Goal: Check status: Check status

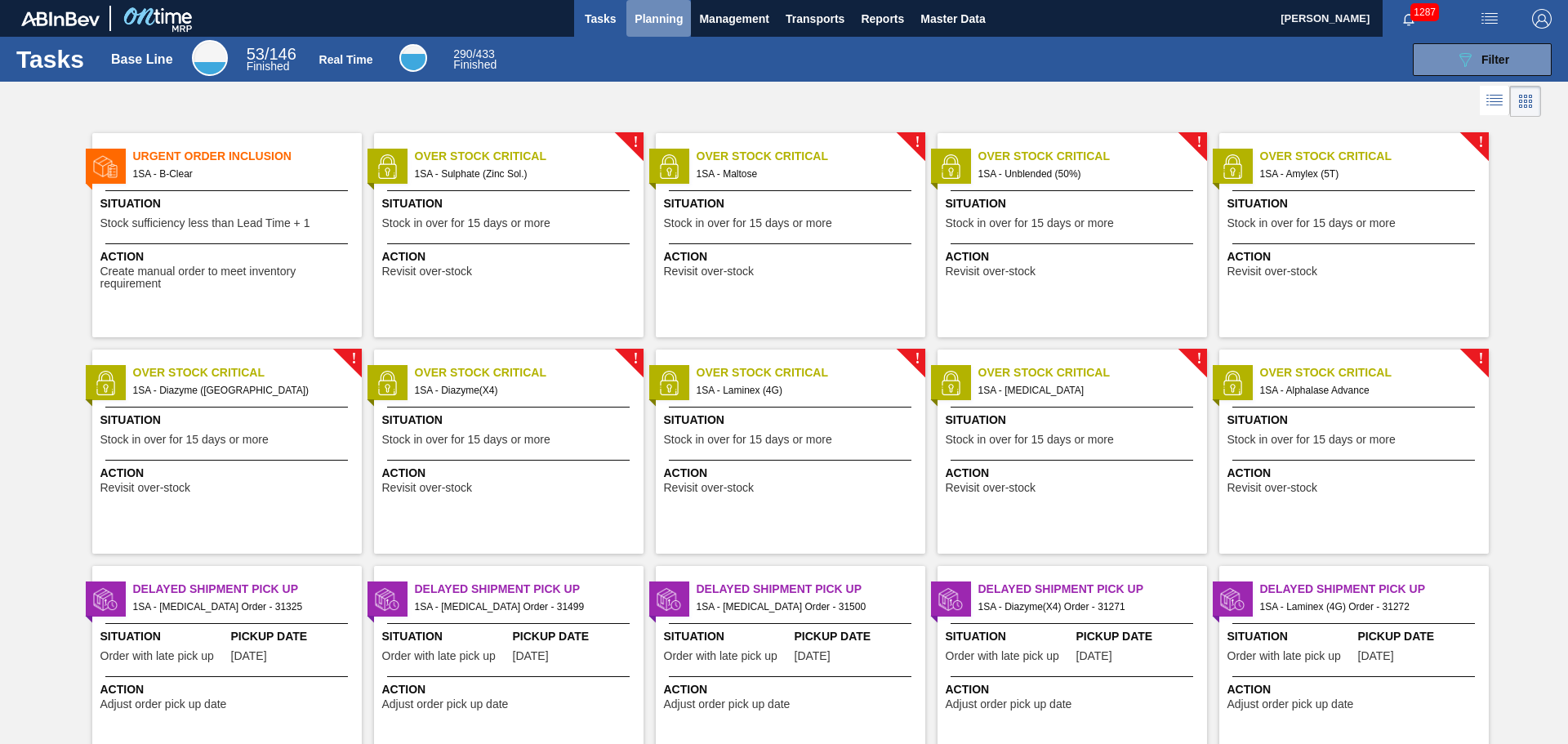
click at [664, 21] on span "Planning" at bounding box center [659, 18] width 48 height 19
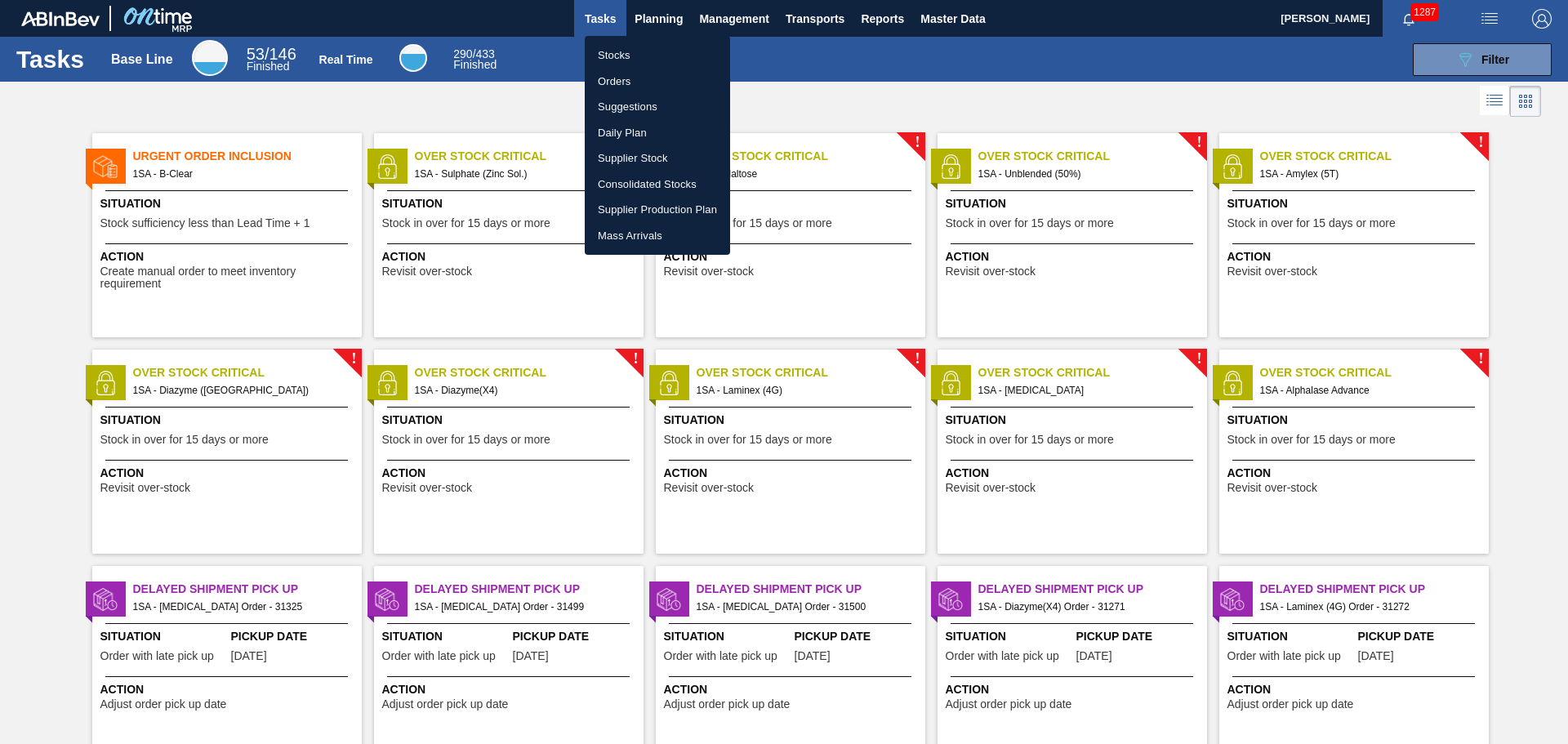
click at [634, 80] on li "Orders" at bounding box center [657, 81] width 145 height 26
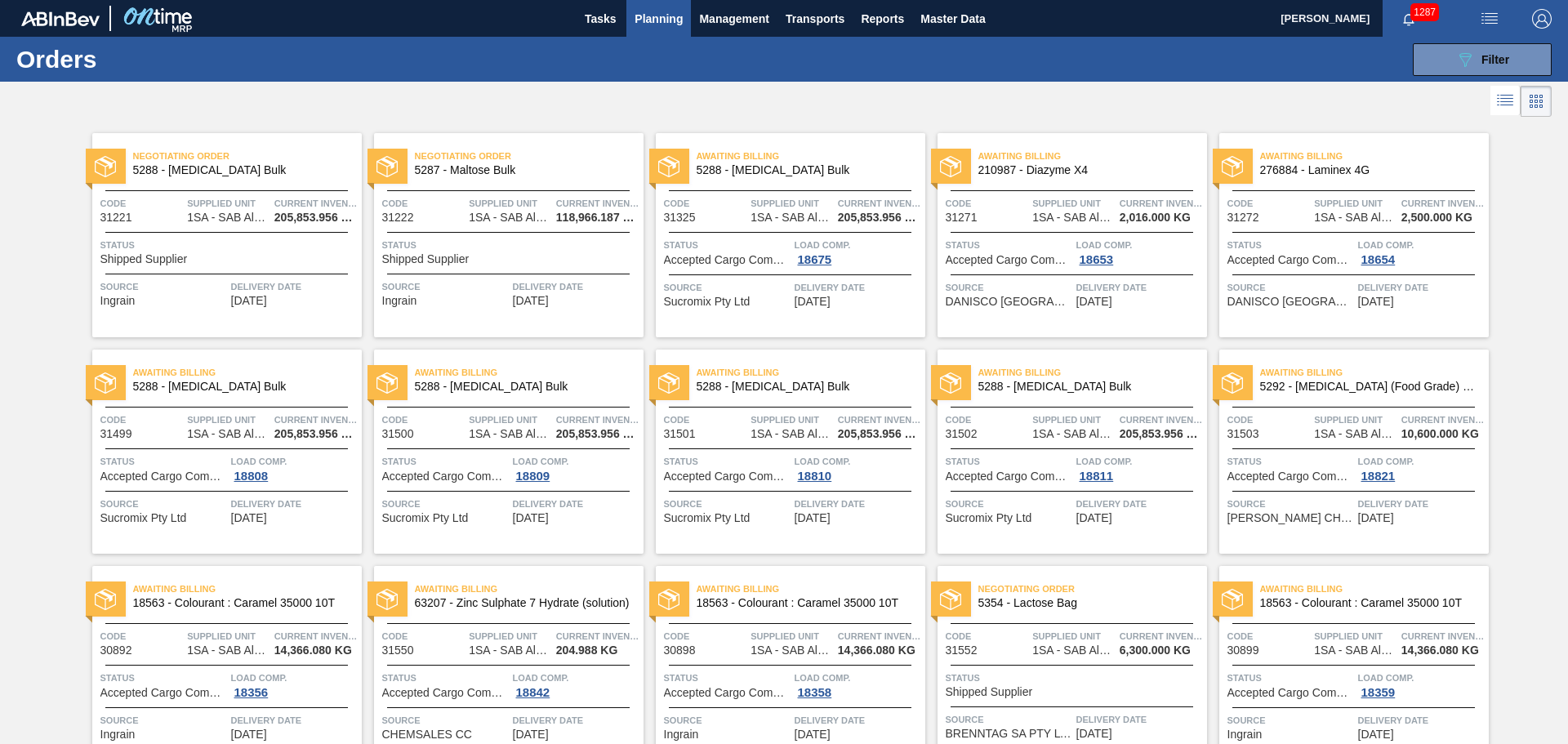
click at [242, 257] on div "Status Shipped Supplier" at bounding box center [230, 251] width 258 height 29
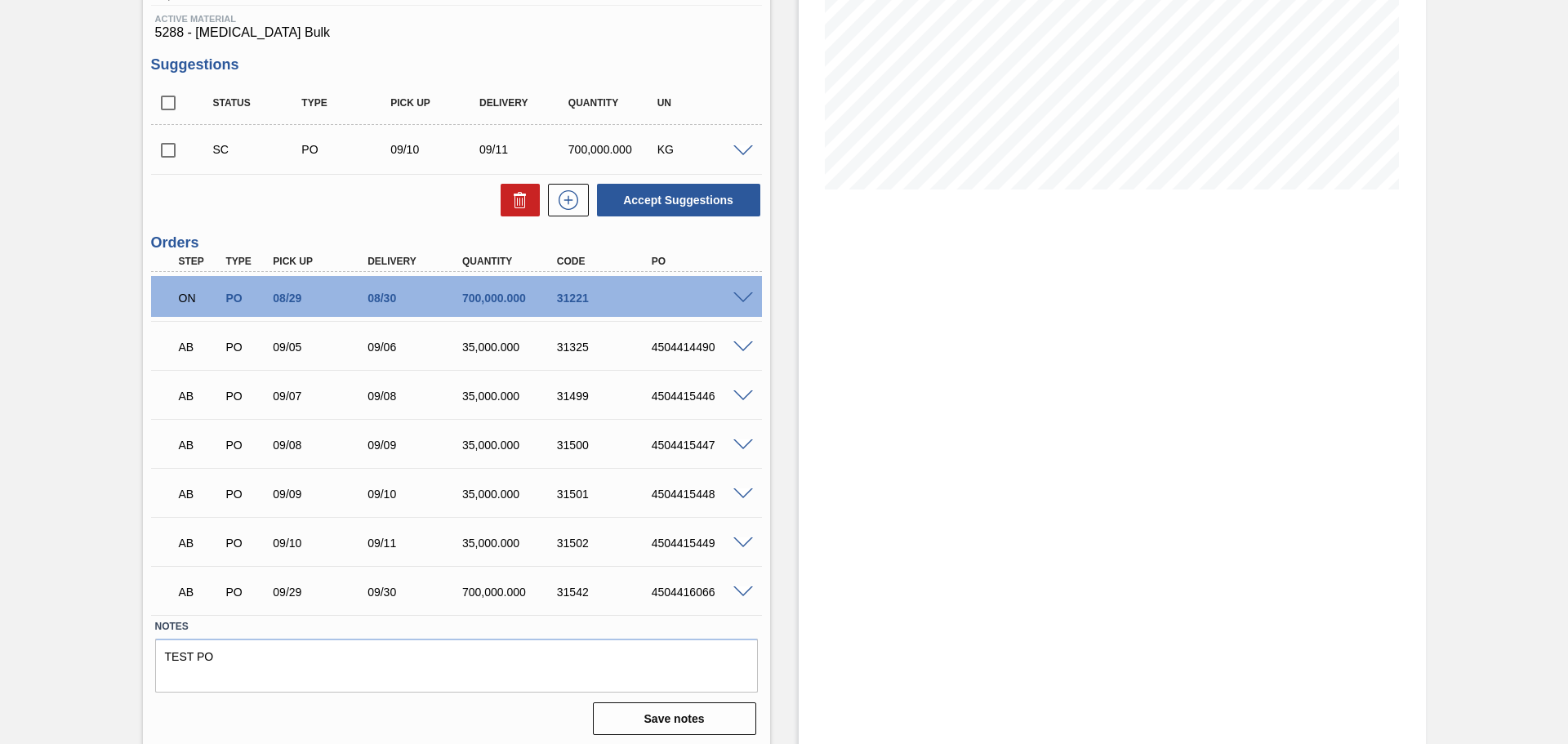
scroll to position [293, 0]
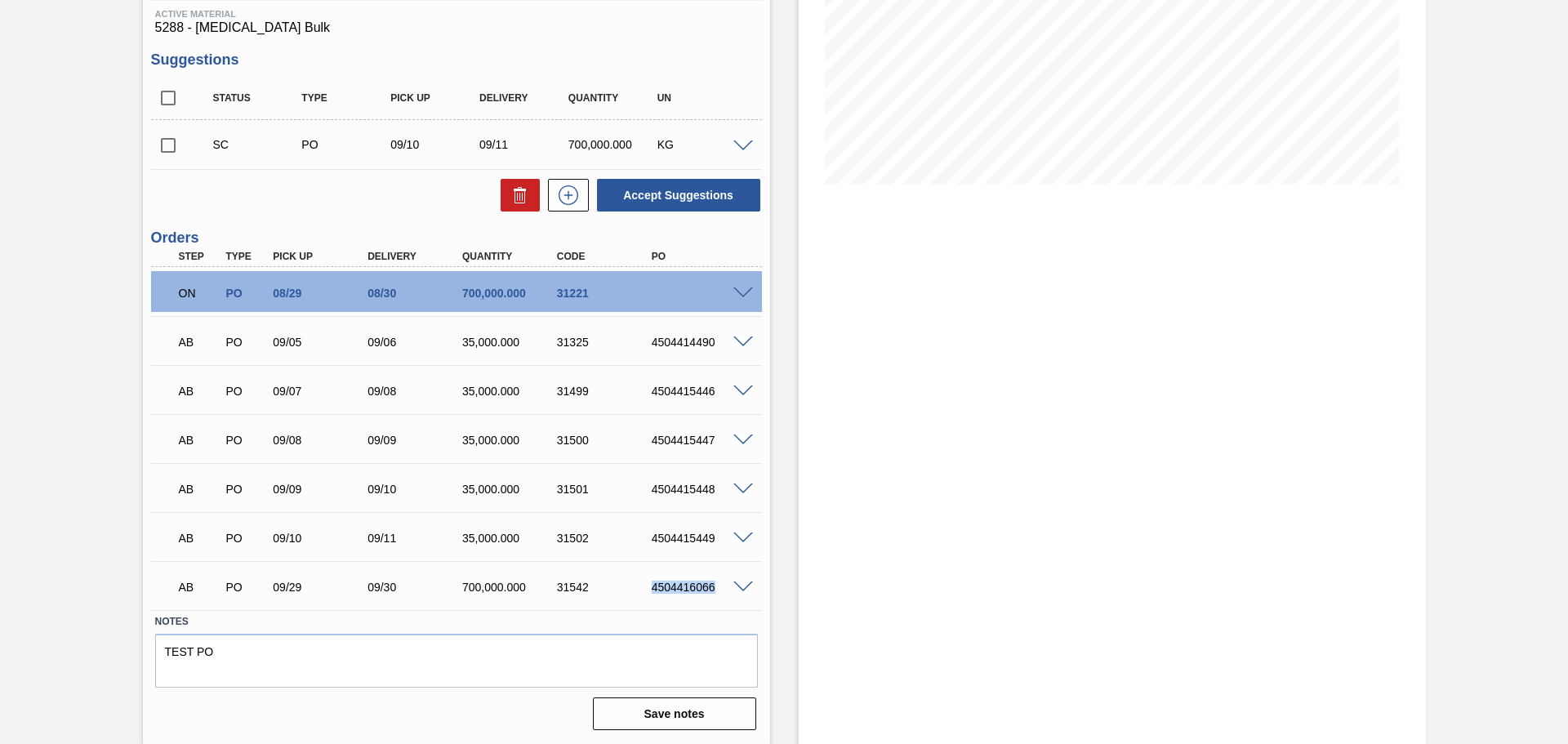
drag, startPoint x: 652, startPoint y: 588, endPoint x: 717, endPoint y: 588, distance: 65.0
click at [717, 588] on div "4504416066" at bounding box center [701, 587] width 106 height 13
copy div "4504416066"
